Goal: Book appointment/travel/reservation

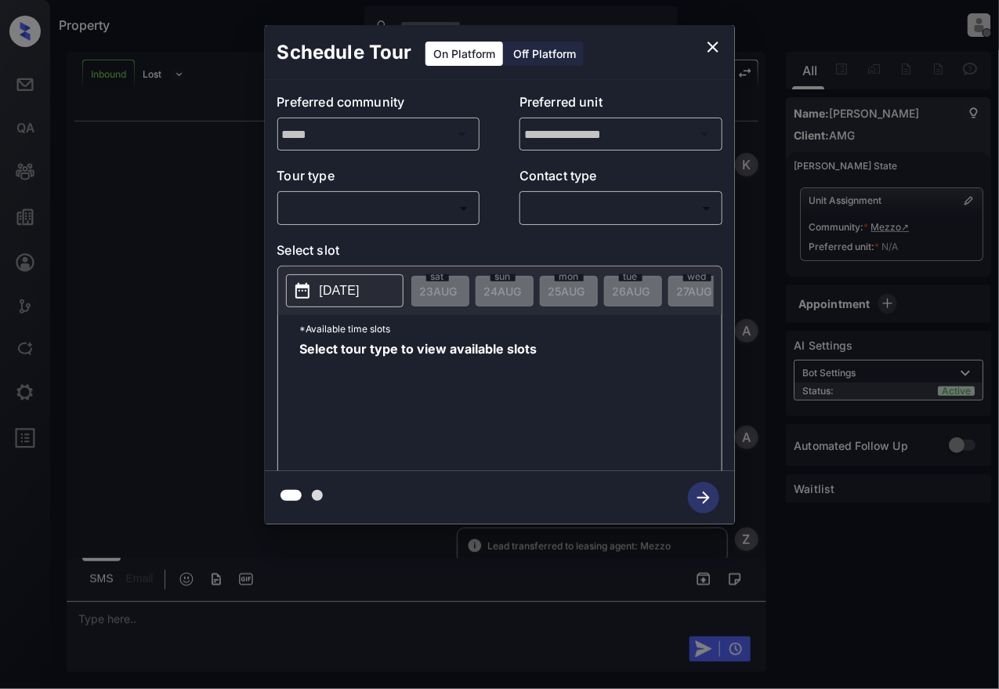
scroll to position [74, 0]
click at [399, 201] on body "Property [PERSON_NAME] Offline Set yourself online Set yourself on break Profil…" at bounding box center [499, 344] width 999 height 689
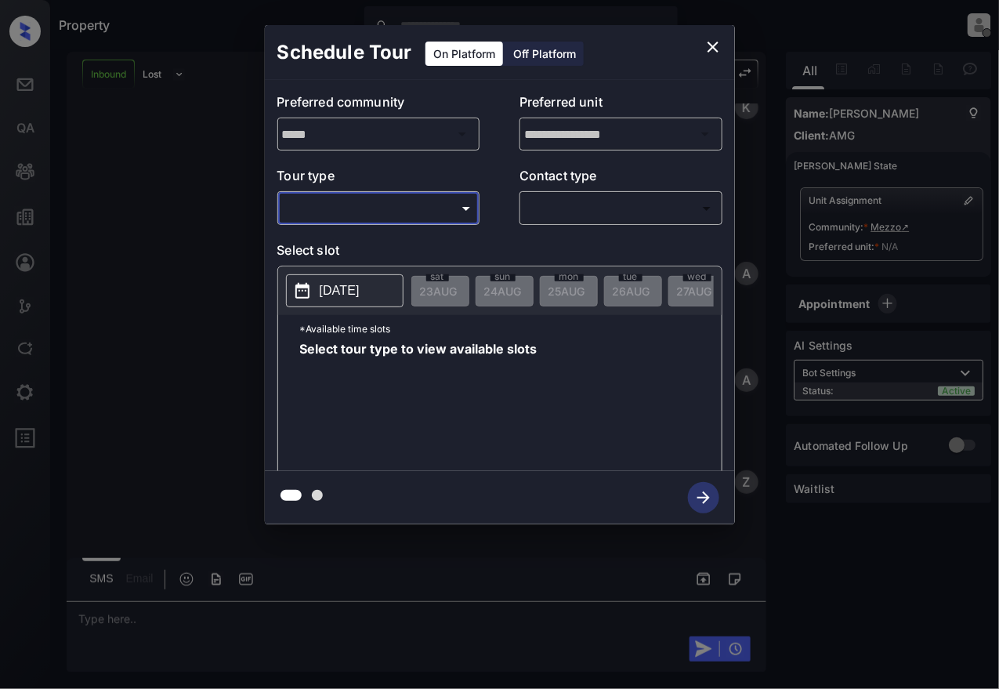
type input "********"
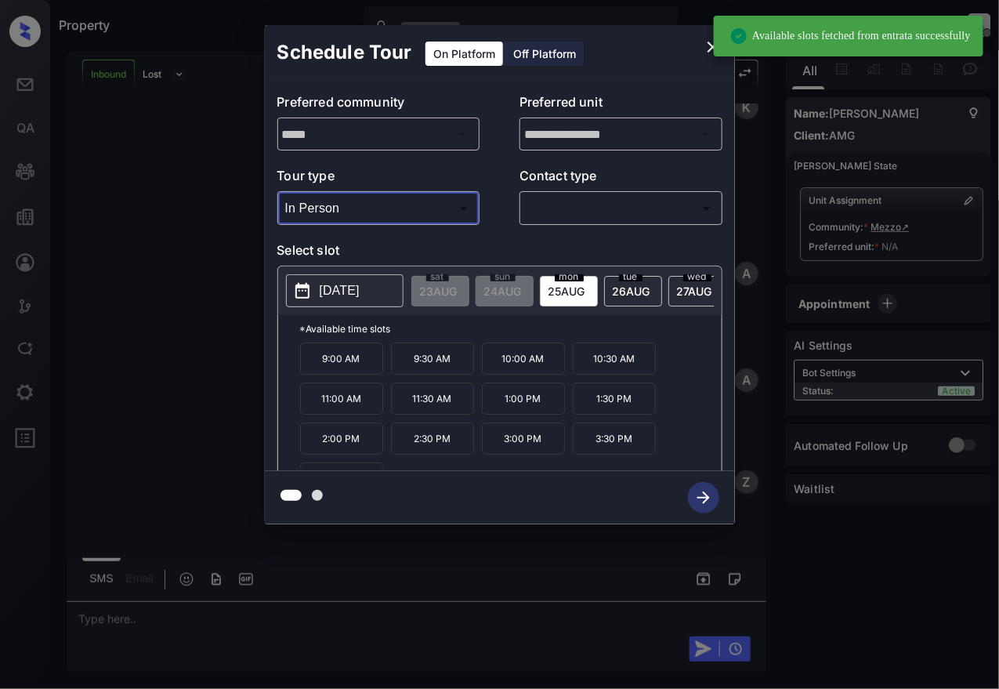
click at [359, 288] on p "[DATE]" at bounding box center [340, 290] width 40 height 19
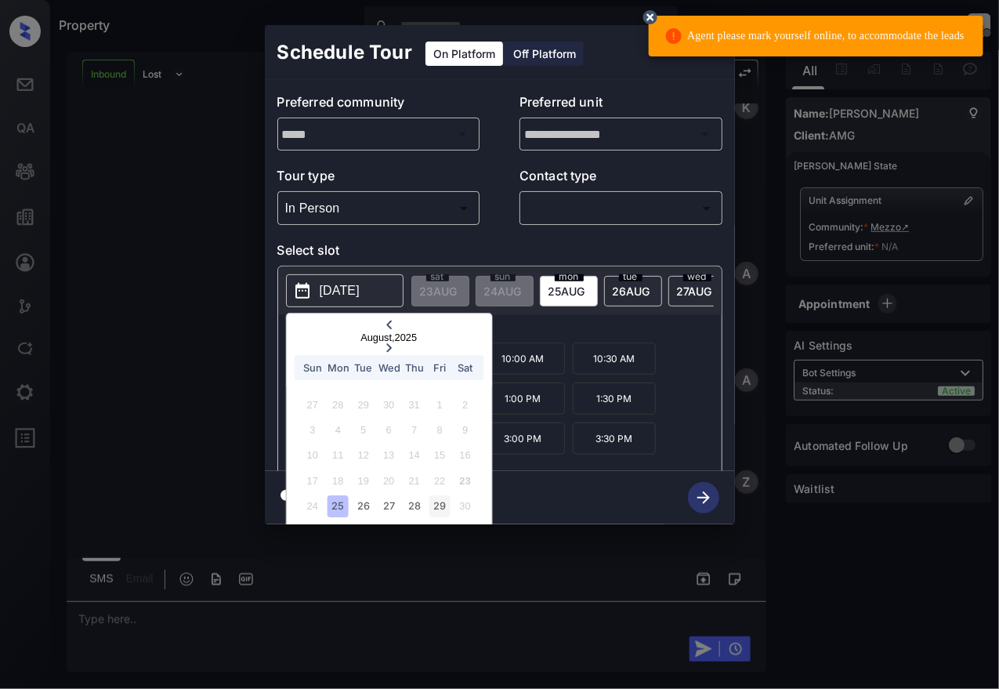
click at [436, 497] on div "29" at bounding box center [439, 506] width 21 height 21
click at [393, 343] on icon at bounding box center [388, 347] width 9 height 9
click at [333, 331] on div at bounding box center [388, 326] width 205 height 12
click at [472, 479] on div "23" at bounding box center [464, 480] width 21 height 21
click at [445, 500] on div "29" at bounding box center [439, 506] width 21 height 21
